Goal: Transaction & Acquisition: Purchase product/service

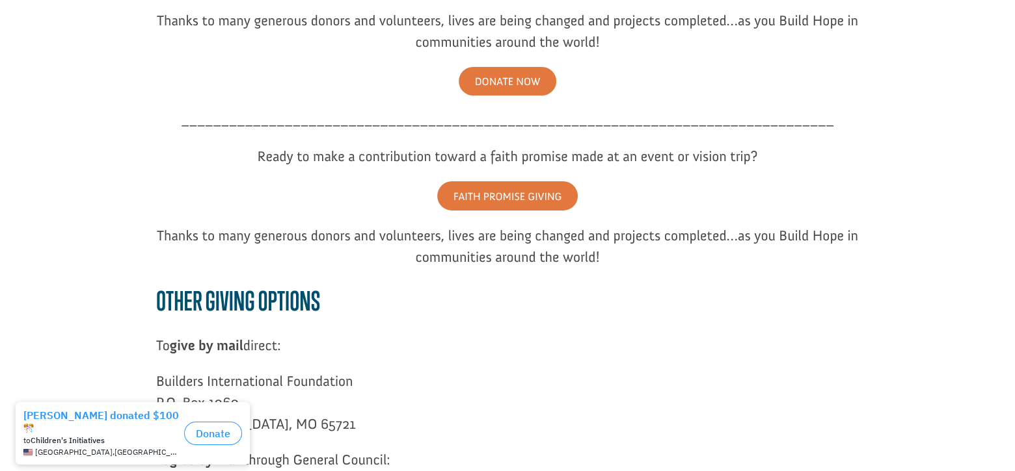
scroll to position [260, 0]
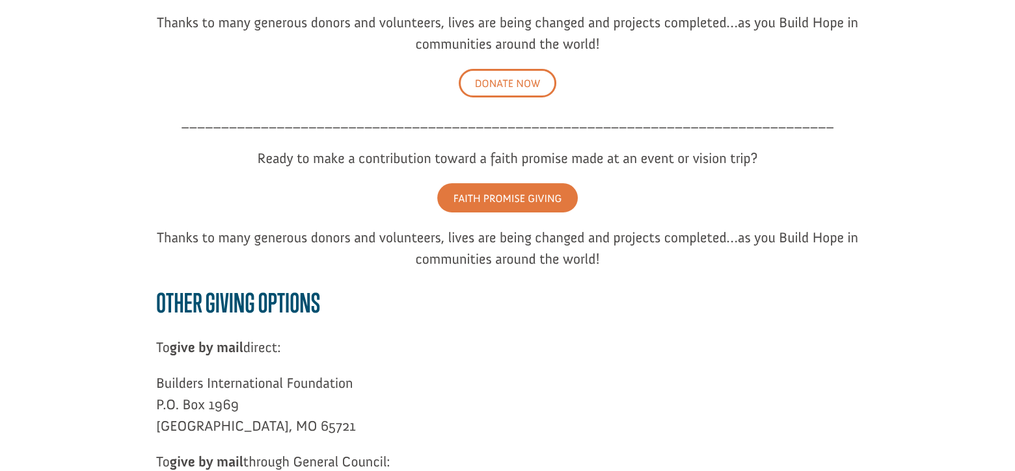
click at [473, 89] on link "DONATE NOW" at bounding box center [507, 83] width 98 height 29
